Goal: Find specific page/section: Find specific page/section

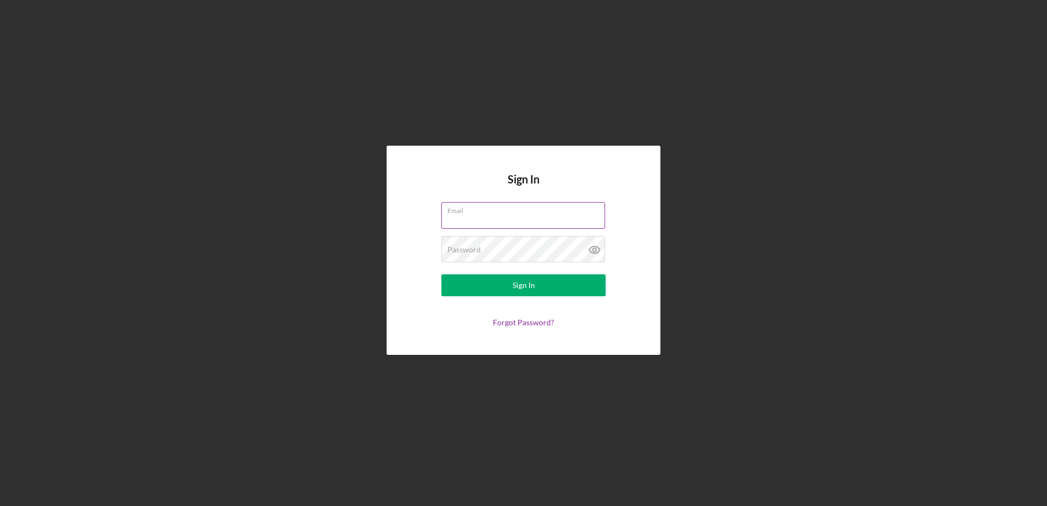
click at [526, 215] on input "Email" at bounding box center [524, 215] width 164 height 26
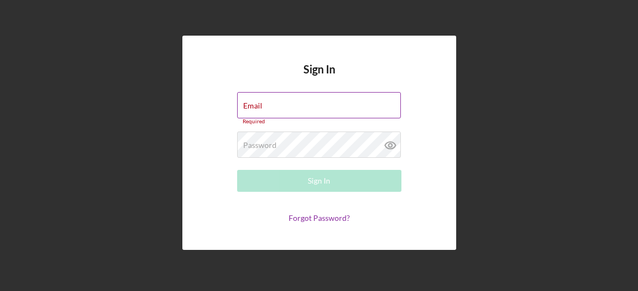
click at [268, 95] on div "Email Required" at bounding box center [319, 108] width 164 height 33
type input "[EMAIL_ADDRESS][DOMAIN_NAME]"
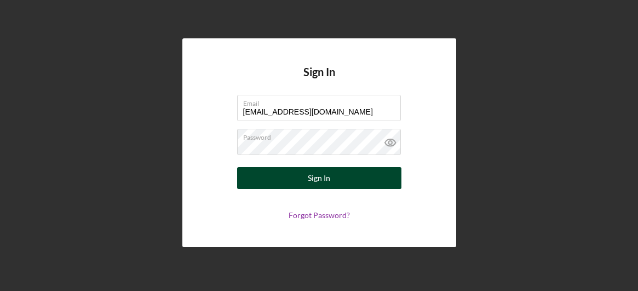
click at [338, 175] on button "Sign In" at bounding box center [319, 178] width 164 height 22
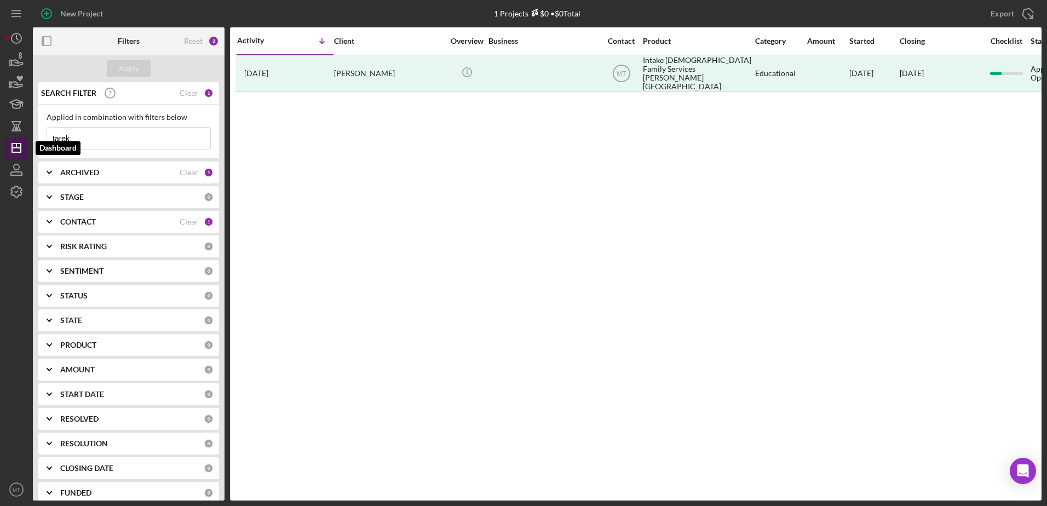
click at [10, 145] on icon "Icon/Dashboard" at bounding box center [16, 147] width 27 height 27
click at [205, 42] on div "Reset 3" at bounding box center [201, 40] width 35 height 27
click at [197, 43] on div "Reset" at bounding box center [193, 41] width 19 height 9
click at [184, 223] on div "Clear" at bounding box center [189, 221] width 19 height 9
click at [187, 173] on div "Clear" at bounding box center [189, 172] width 19 height 9
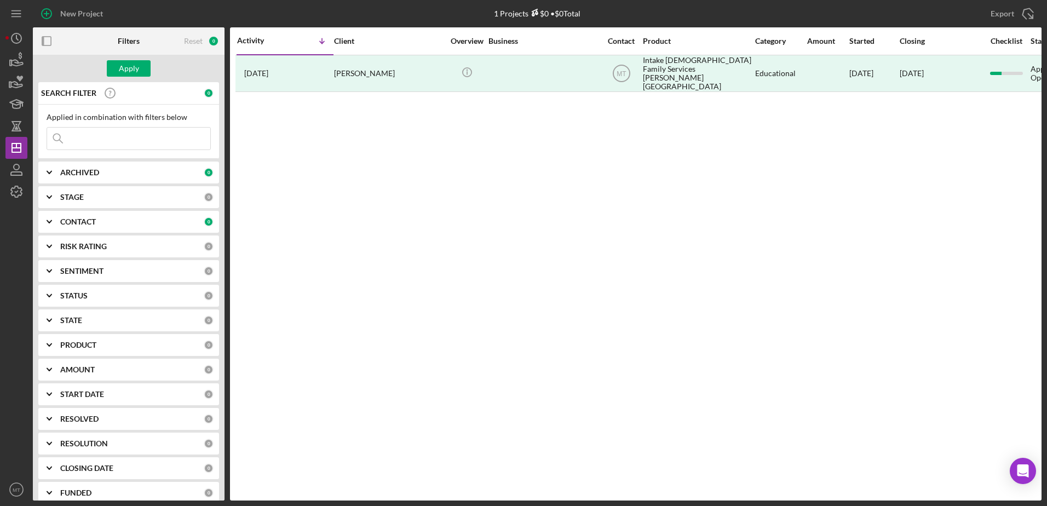
click at [474, 190] on div "Activity Icon/Table Sort Arrow Client Overview Business Contact Product Categor…" at bounding box center [636, 263] width 812 height 473
click at [114, 129] on input at bounding box center [128, 139] width 163 height 22
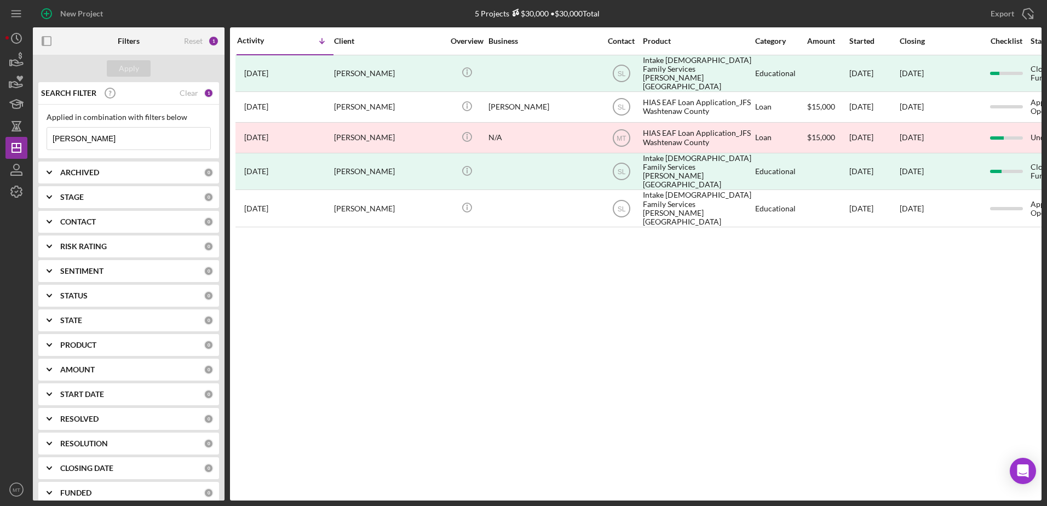
type input "[PERSON_NAME]"
